Goal: Find contact information: Find contact information

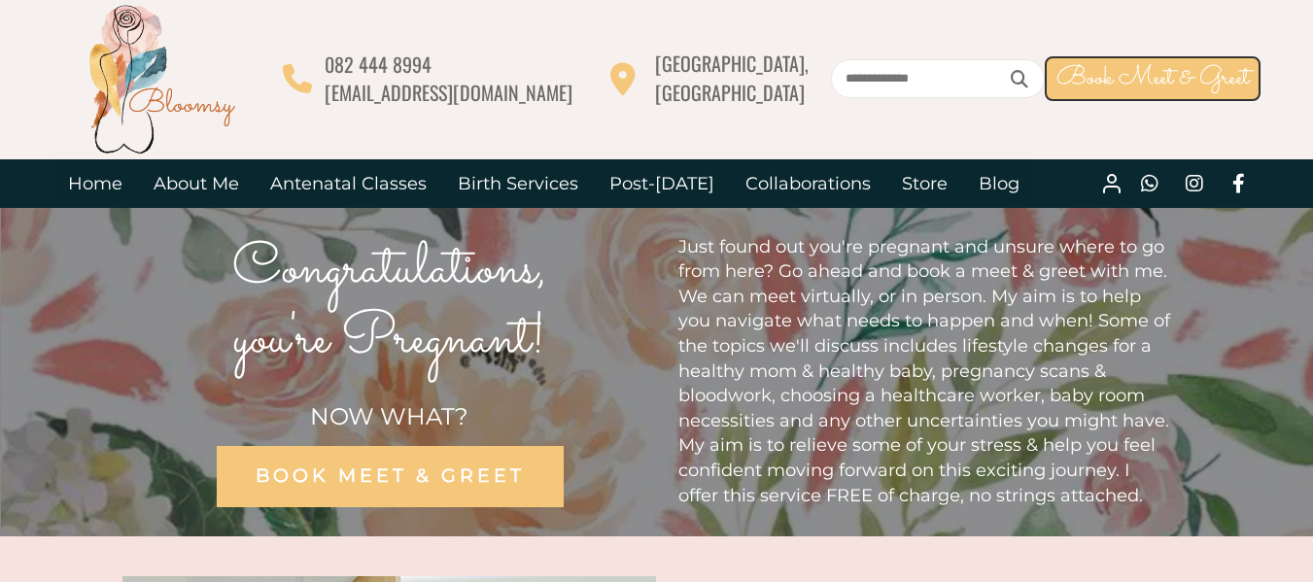
drag, startPoint x: 1327, startPoint y: 86, endPoint x: 1326, endPoint y: 30, distance: 55.4
click at [508, 174] on link "Birth Services" at bounding box center [518, 183] width 152 height 49
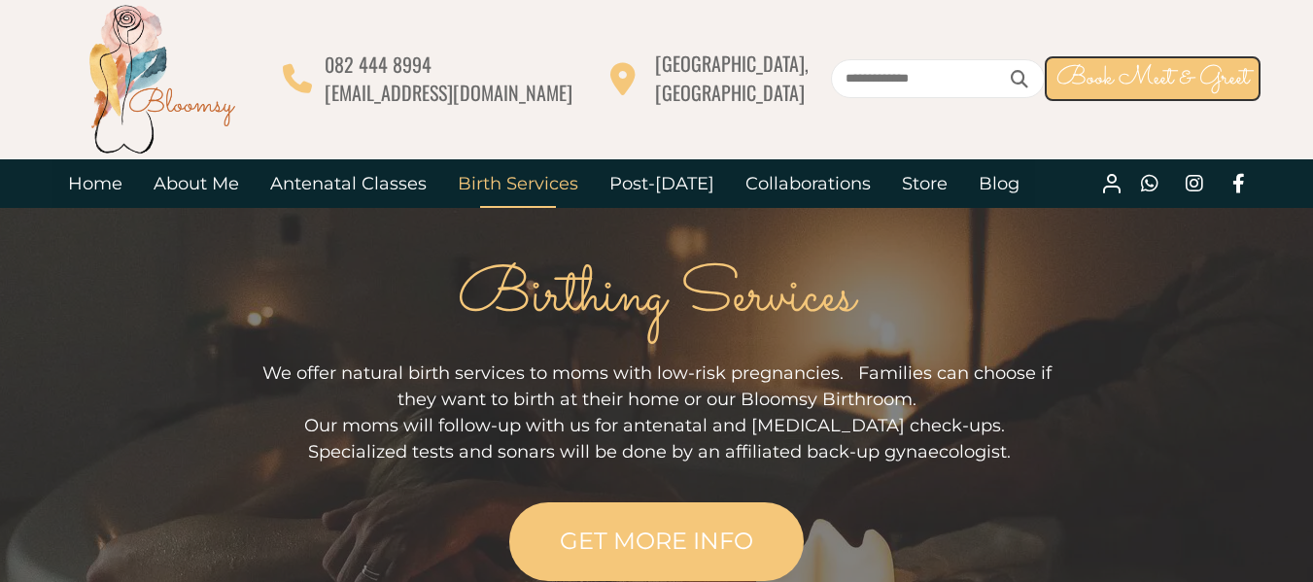
drag, startPoint x: 1320, startPoint y: 34, endPoint x: 1327, endPoint y: 10, distance: 25.2
